Goal: Transaction & Acquisition: Purchase product/service

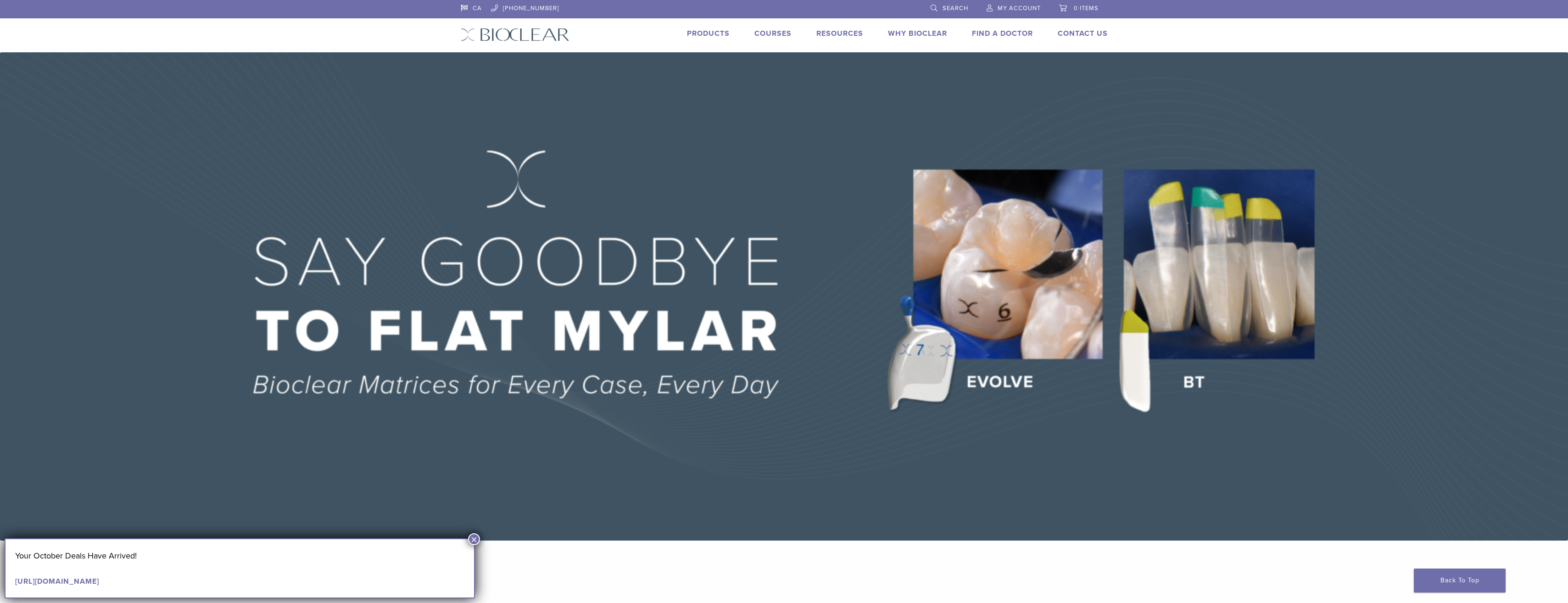
click at [931, 6] on link "Search" at bounding box center [950, 7] width 38 height 14
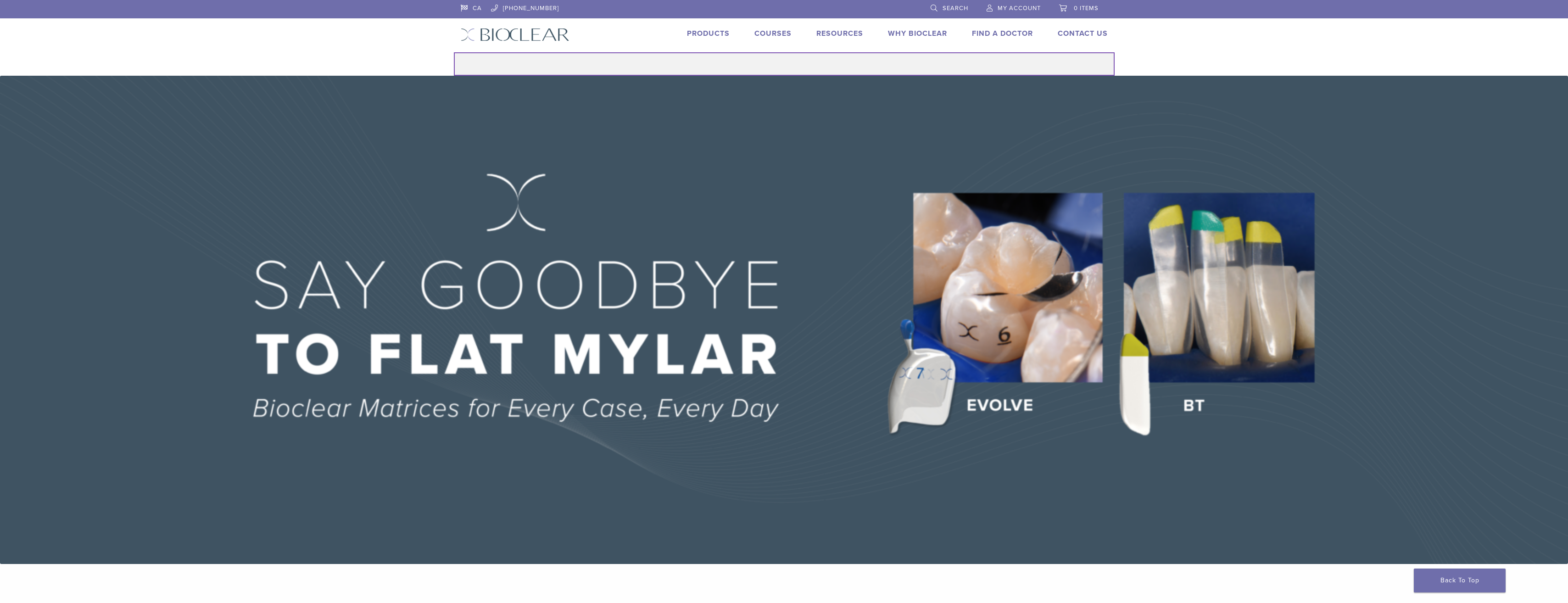
click at [779, 65] on input "Search for:" at bounding box center [785, 64] width 661 height 23
type input "**********"
click at [453, 52] on button "Search" at bounding box center [453, 52] width 1 height 1
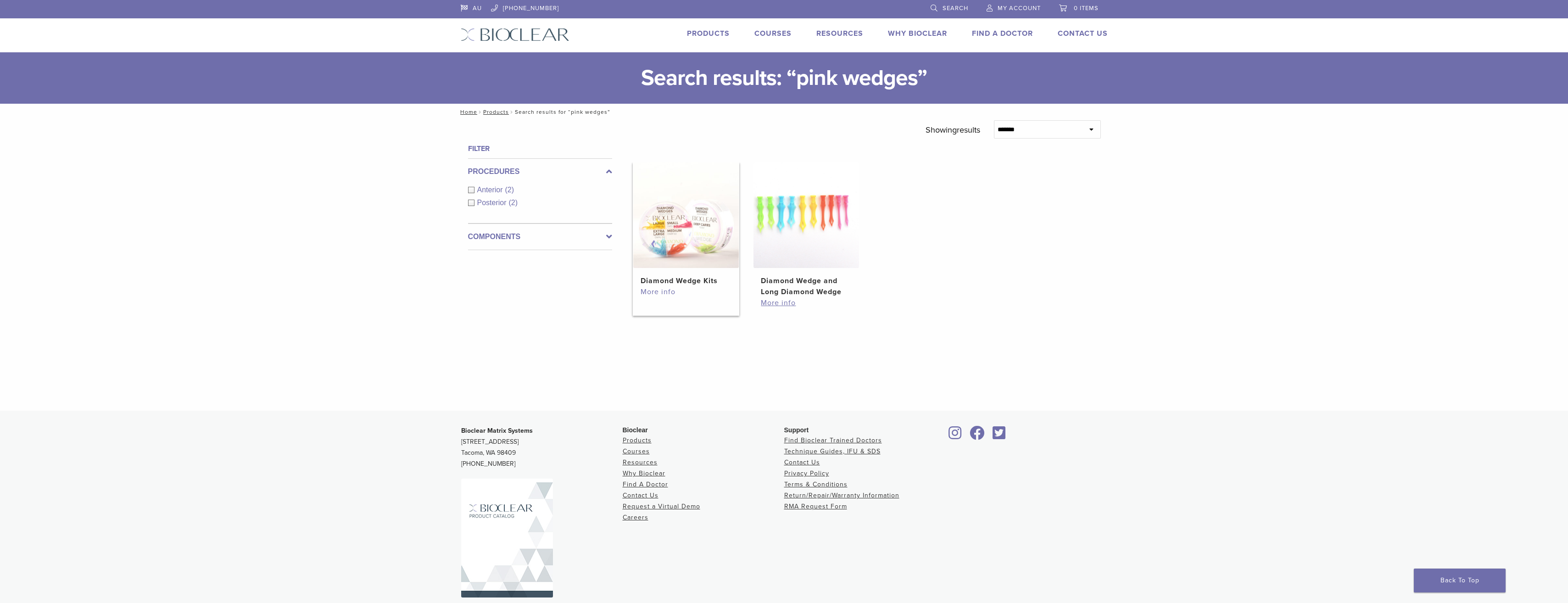
click at [674, 288] on link "More info" at bounding box center [685, 291] width 91 height 11
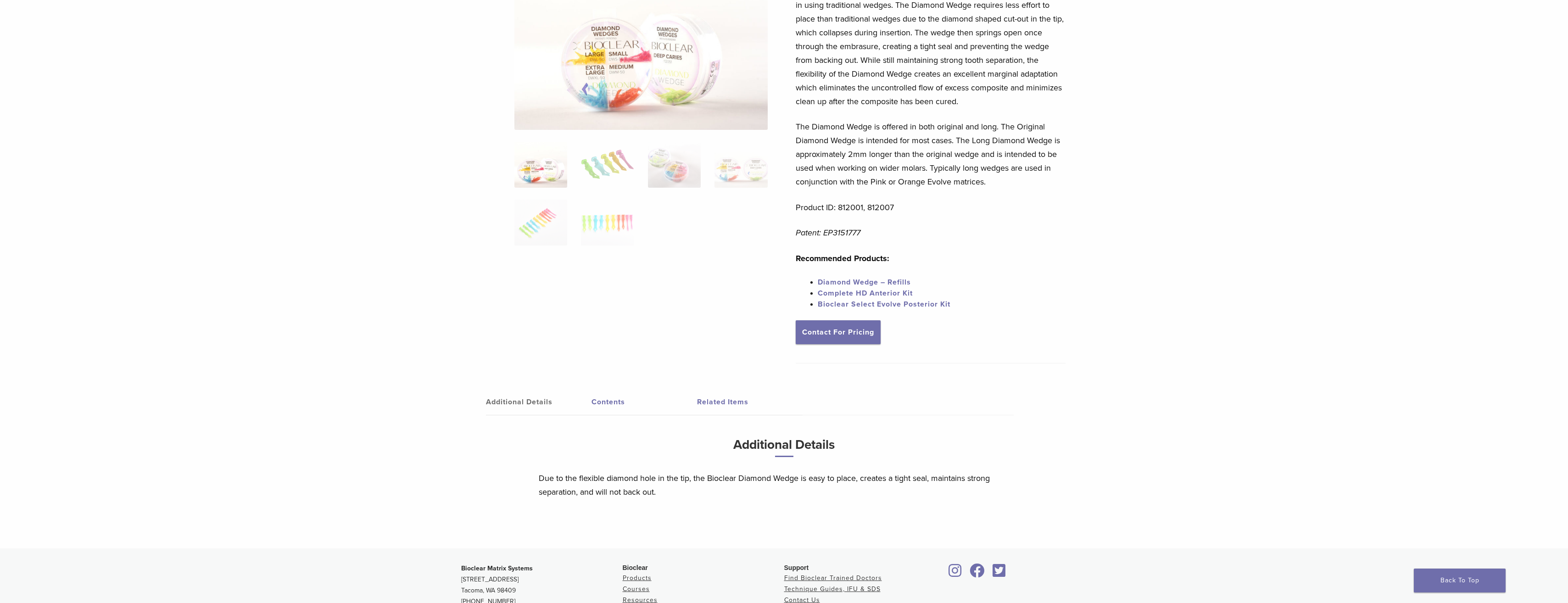
scroll to position [47, 0]
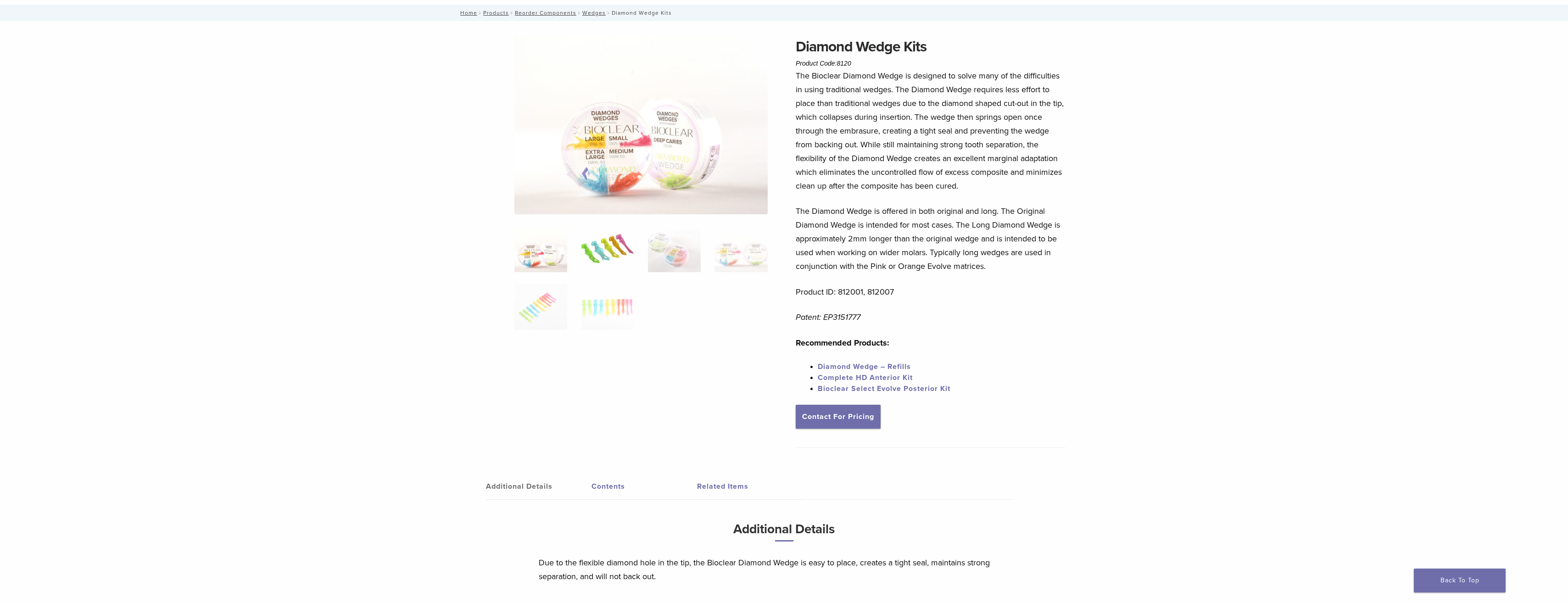
click at [606, 245] on img at bounding box center [607, 249] width 53 height 46
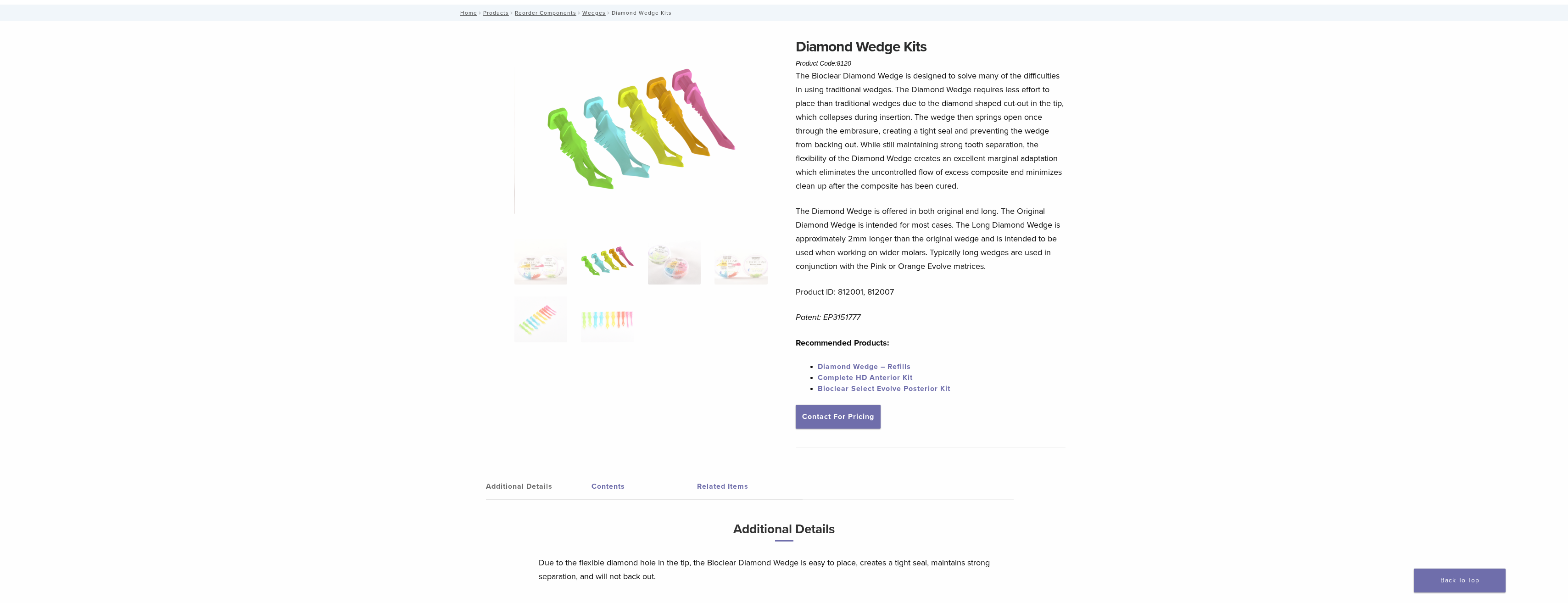
click at [719, 137] on img at bounding box center [642, 131] width 191 height 191
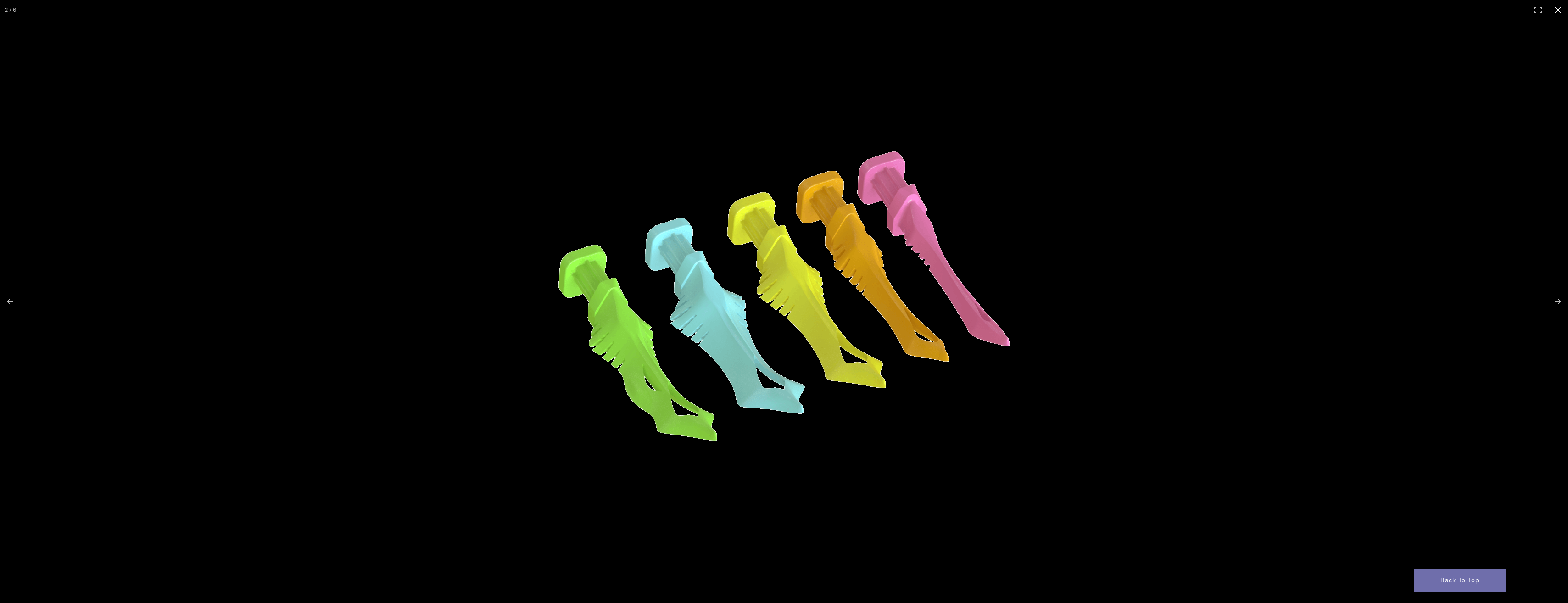
click at [1487, 577] on link "Back To Top" at bounding box center [1460, 580] width 92 height 24
click at [1556, 303] on button "Next (arrow right)" at bounding box center [1552, 301] width 32 height 46
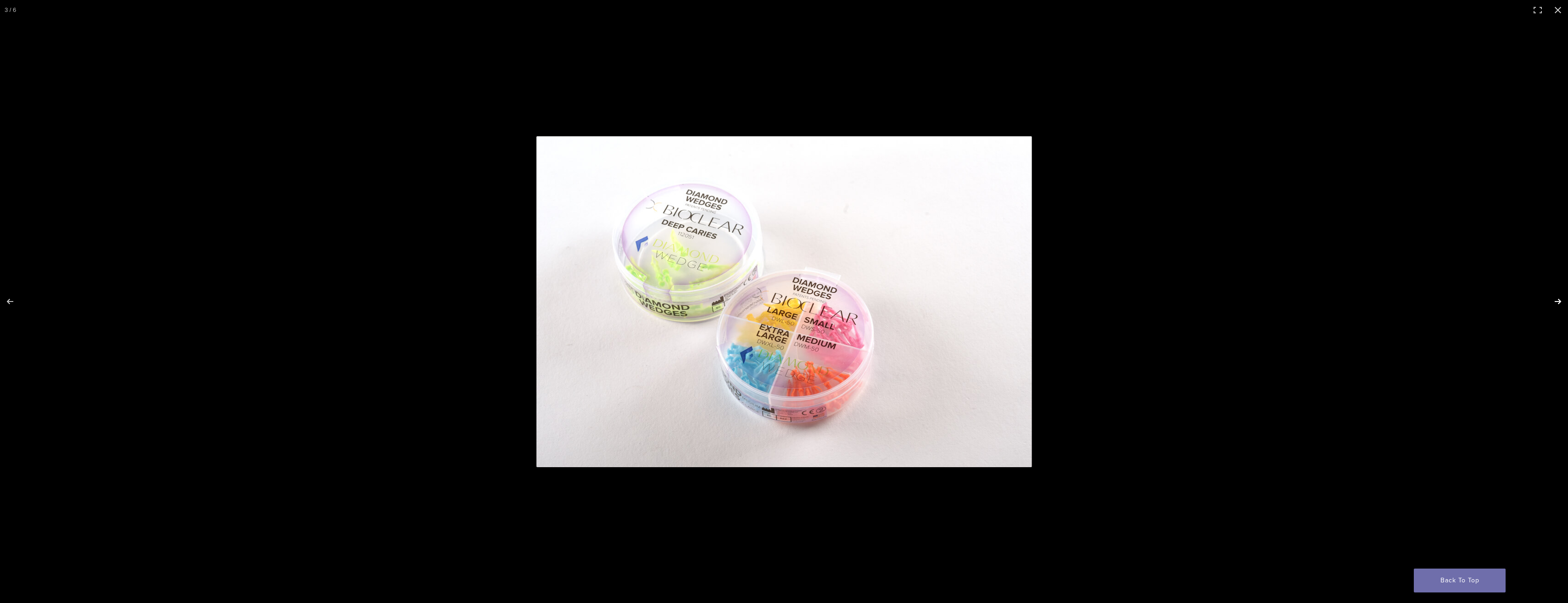
click at [1556, 303] on button "Next (arrow right)" at bounding box center [1552, 301] width 32 height 46
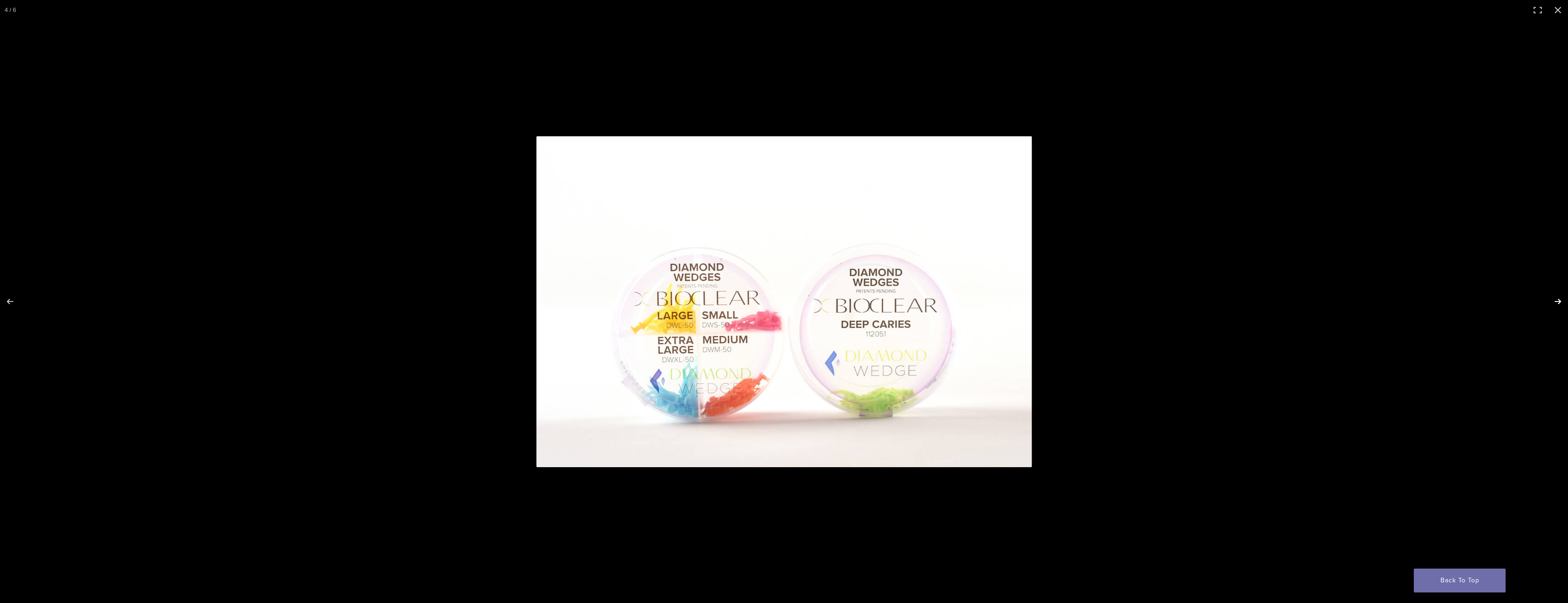
click at [1556, 303] on button "Next (arrow right)" at bounding box center [1552, 301] width 32 height 46
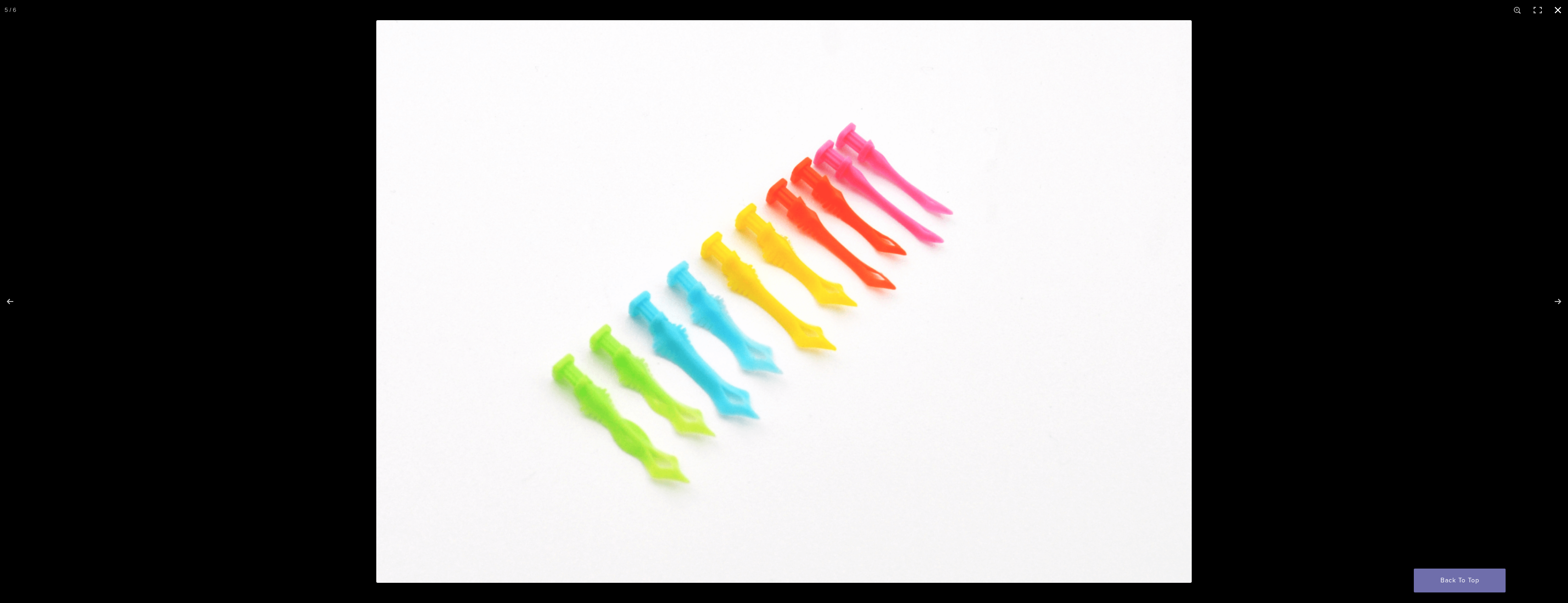
click at [1553, 10] on button "Close (Esc)" at bounding box center [1558, 10] width 20 height 20
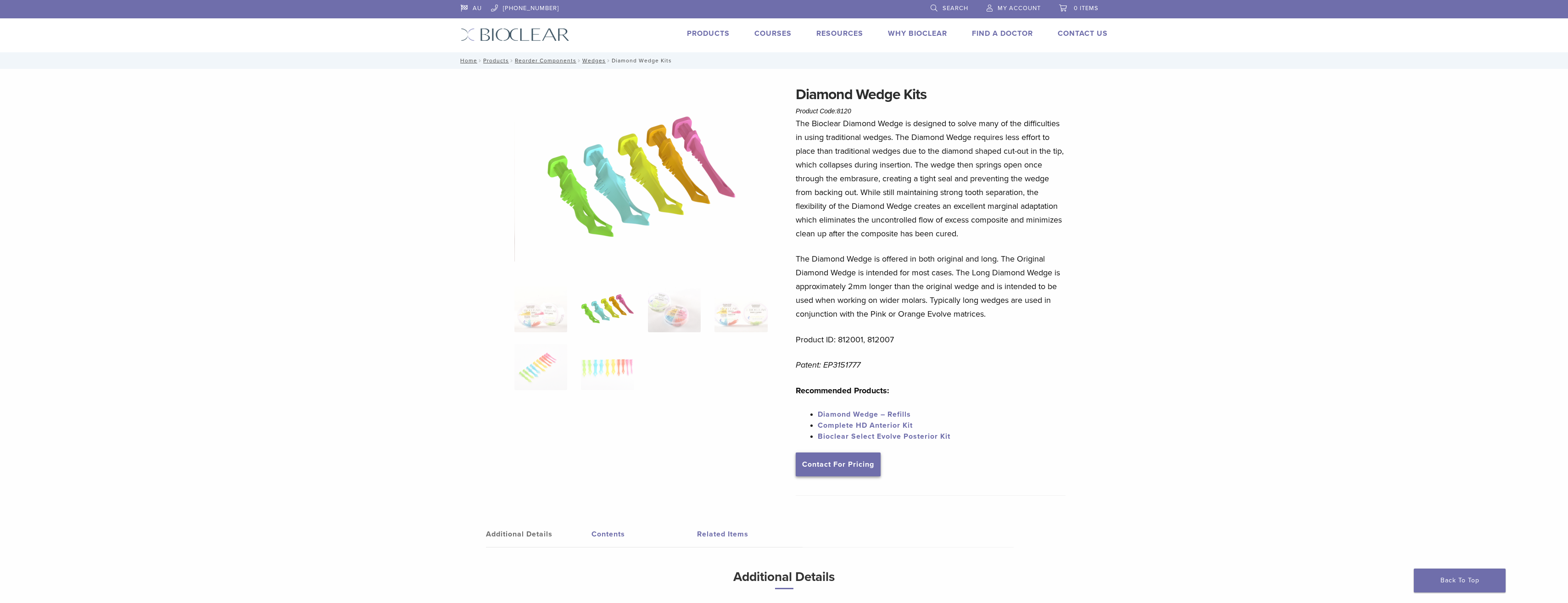
click at [824, 475] on link "Contact For Pricing" at bounding box center [838, 464] width 85 height 24
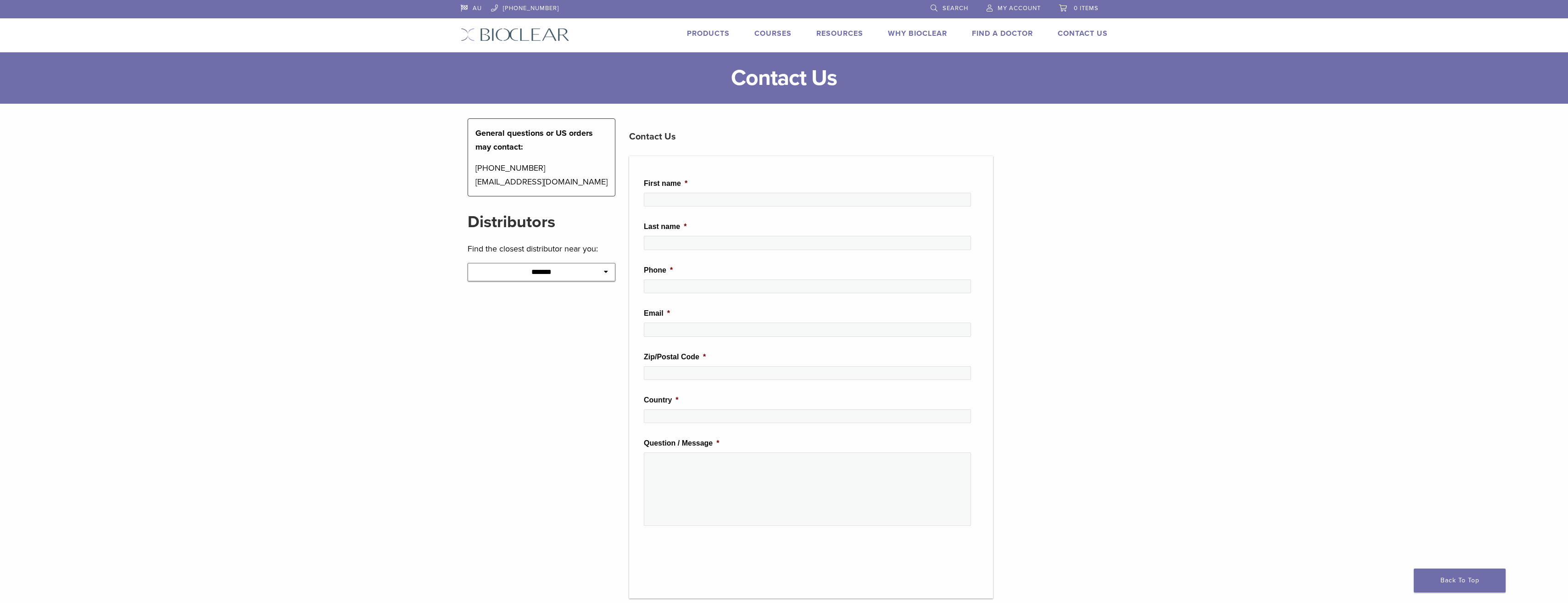
click at [1032, 9] on span "My Account" at bounding box center [1019, 9] width 43 height 7
